Goal: Transaction & Acquisition: Purchase product/service

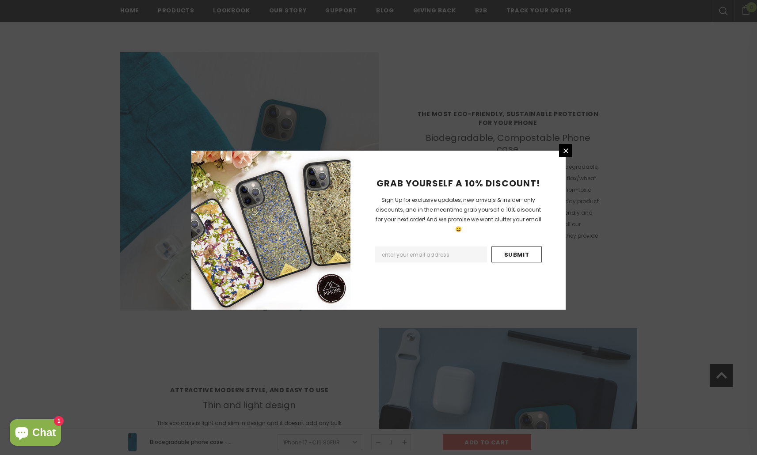
scroll to position [1366, 0]
